Goal: Task Accomplishment & Management: Complete application form

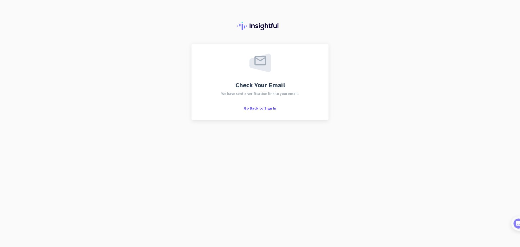
click at [10, 79] on div "Check Your Email We have sent a verification link to your email. Go Back to Sig…" at bounding box center [260, 123] width 520 height 247
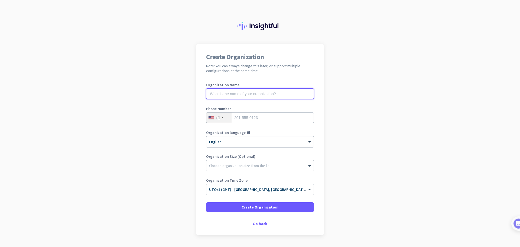
click at [229, 94] on input "text" at bounding box center [260, 93] width 108 height 11
type input "[PERSON_NAME] LTD"
drag, startPoint x: 220, startPoint y: 94, endPoint x: 176, endPoint y: 73, distance: 49.4
click at [176, 73] on app-onboarding-organization "Create Organization Note: You can always change this later, or support multiple…" at bounding box center [260, 153] width 520 height 218
click at [227, 118] on div "+1" at bounding box center [218, 117] width 25 height 10
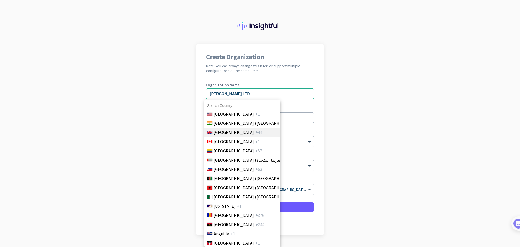
click at [226, 130] on span "[GEOGRAPHIC_DATA]" at bounding box center [234, 132] width 40 height 7
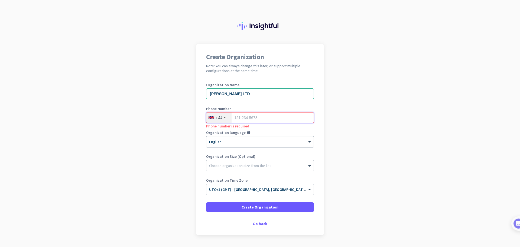
click at [245, 116] on input "tel" at bounding box center [260, 117] width 108 height 11
type input "7796348882"
click at [245, 166] on div at bounding box center [259, 163] width 107 height 5
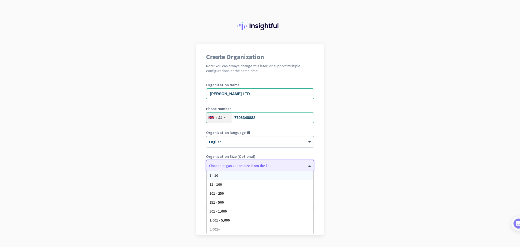
click at [238, 177] on div "1 - 10" at bounding box center [260, 175] width 107 height 9
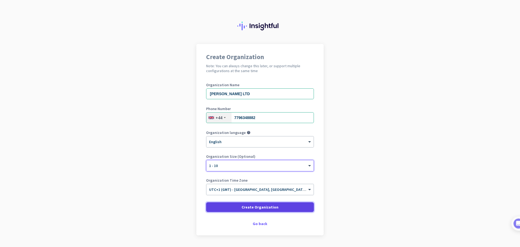
click at [261, 209] on span "Create Organization" at bounding box center [260, 206] width 37 height 5
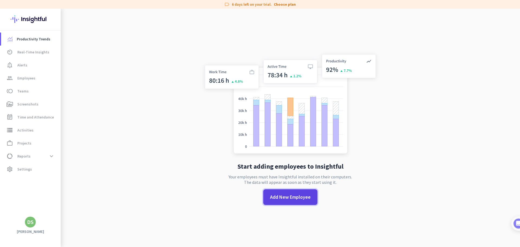
click at [289, 198] on span "Add New Employee" at bounding box center [290, 196] width 41 height 7
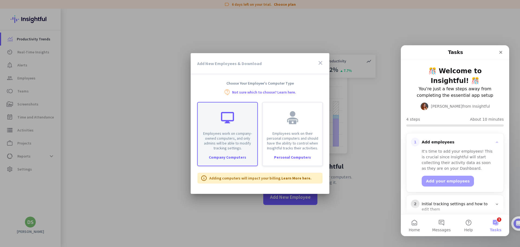
click at [237, 141] on p "Employees work on company-owned computers, and only admins will be able to modi…" at bounding box center [227, 141] width 53 height 20
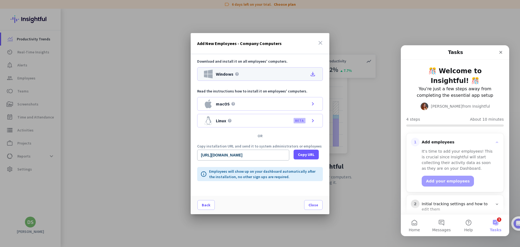
click at [311, 73] on icon "file_download" at bounding box center [313, 74] width 7 height 7
